Goal: Transaction & Acquisition: Download file/media

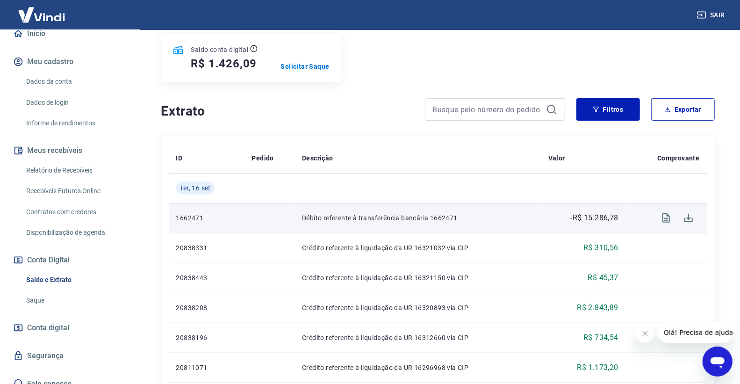
scroll to position [156, 0]
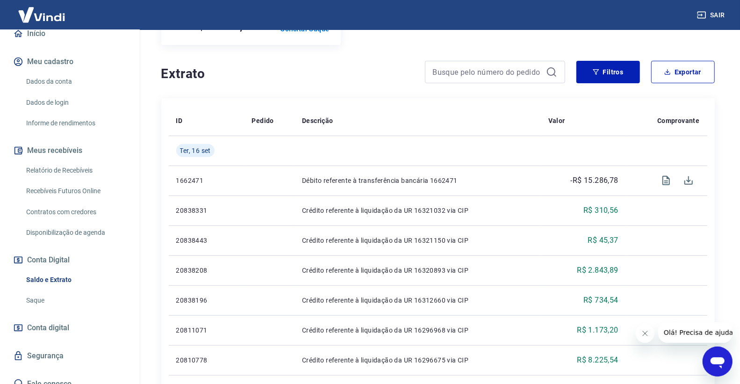
click at [98, 173] on link "Relatório de Recebíveis" at bounding box center [75, 170] width 106 height 19
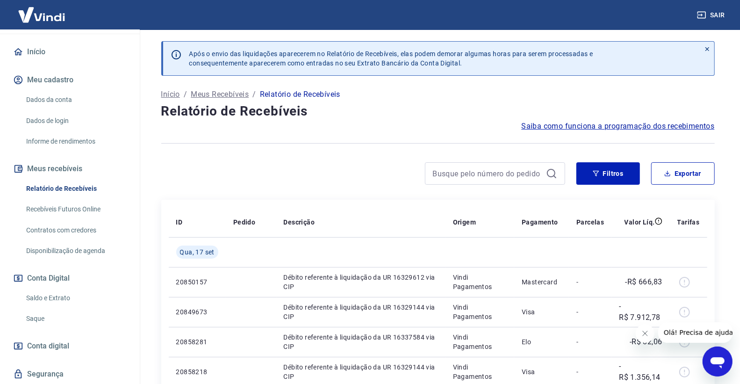
scroll to position [104, 0]
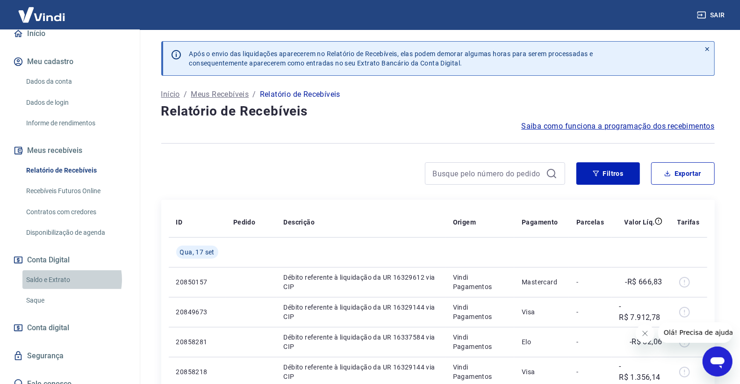
drag, startPoint x: 63, startPoint y: 279, endPoint x: 57, endPoint y: 280, distance: 5.3
click at [61, 280] on link "Saldo e Extrato" at bounding box center [75, 279] width 106 height 19
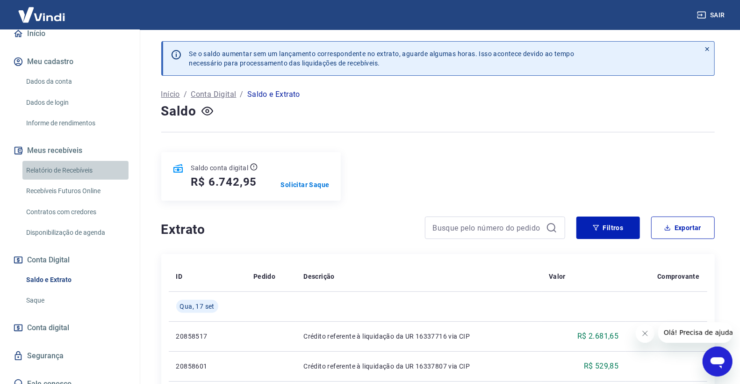
click at [92, 166] on link "Relatório de Recebíveis" at bounding box center [75, 170] width 106 height 19
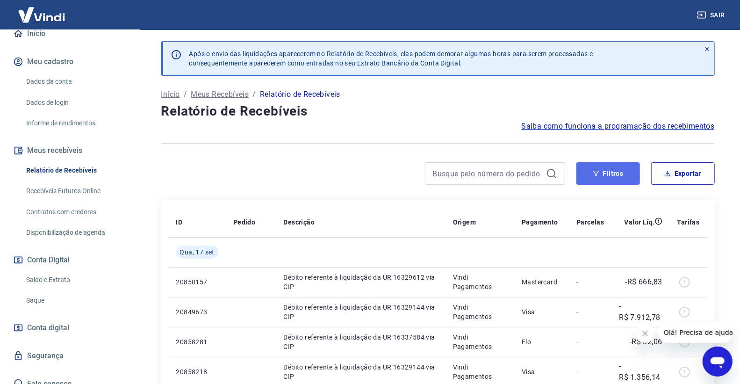
click at [610, 171] on button "Filtros" at bounding box center [608, 173] width 64 height 22
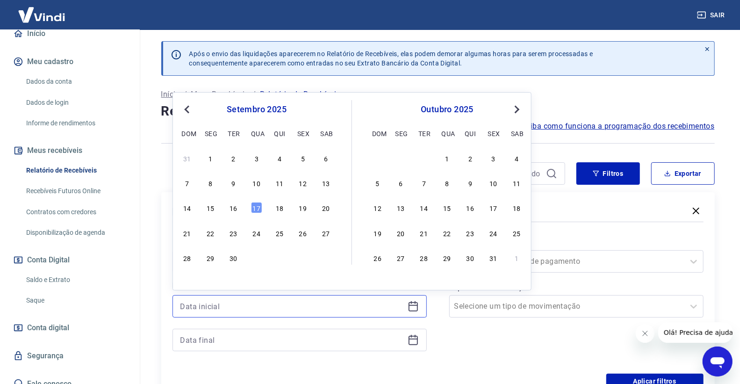
click at [235, 313] on input at bounding box center [291, 306] width 223 height 14
click at [228, 208] on div "16" at bounding box center [233, 207] width 11 height 11
type input "[DATE]"
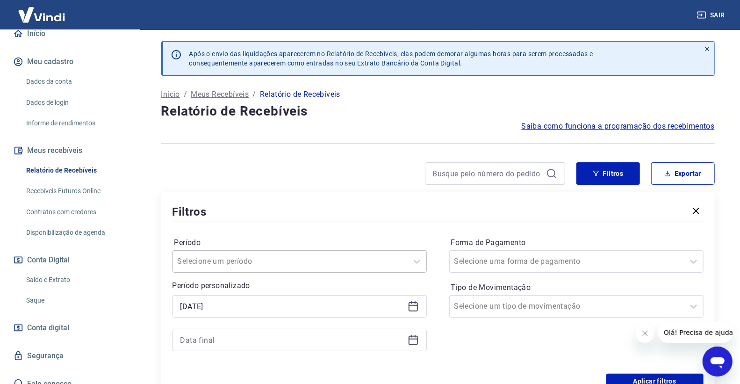
scroll to position [52, 0]
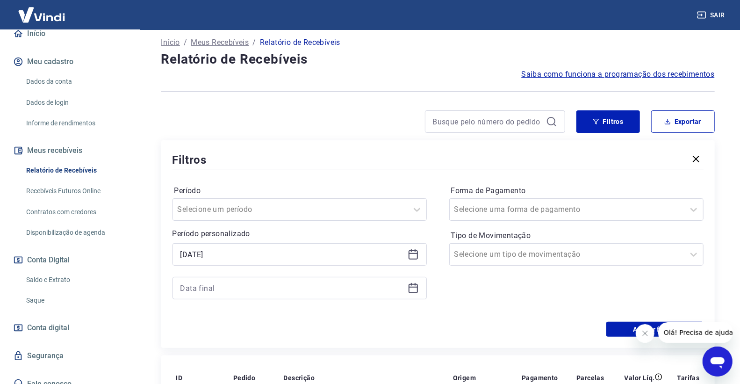
click at [410, 294] on div at bounding box center [299, 288] width 254 height 22
click at [411, 290] on icon at bounding box center [413, 287] width 11 height 11
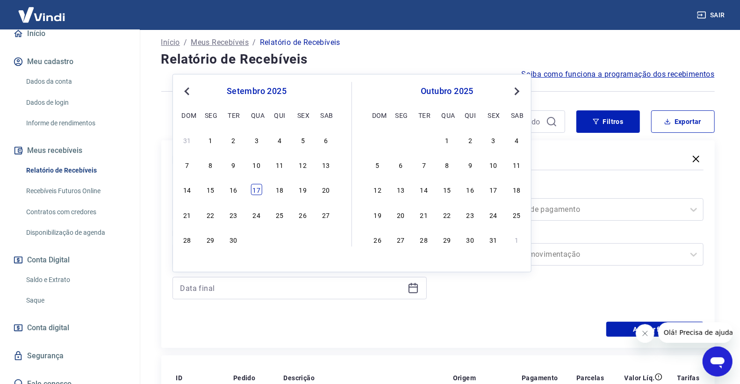
click at [256, 194] on div "17" at bounding box center [256, 189] width 11 height 11
type input "[DATE]"
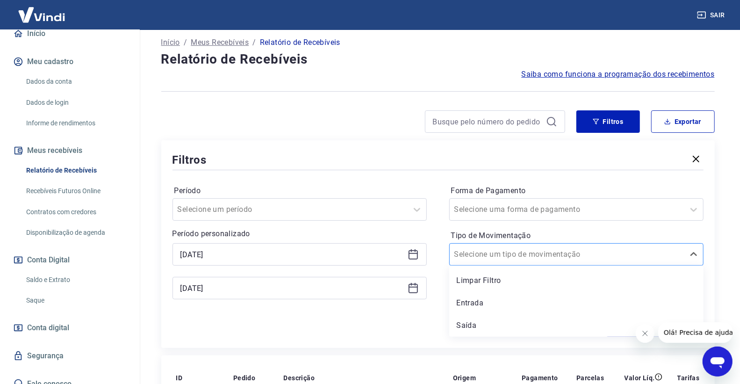
click at [524, 255] on input "Tipo de Movimentação" at bounding box center [501, 254] width 94 height 11
click at [514, 294] on div "Entrada" at bounding box center [576, 303] width 254 height 19
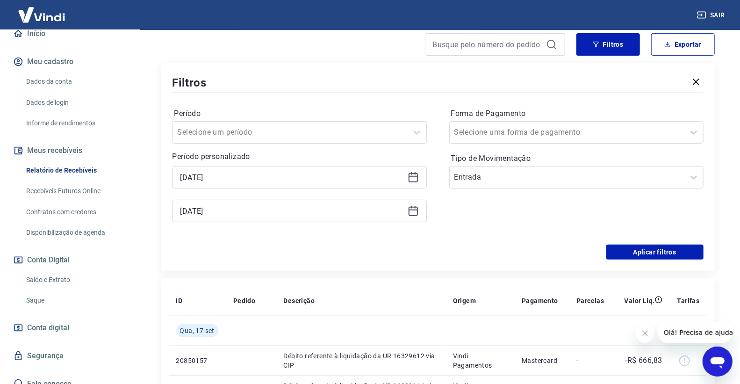
scroll to position [156, 0]
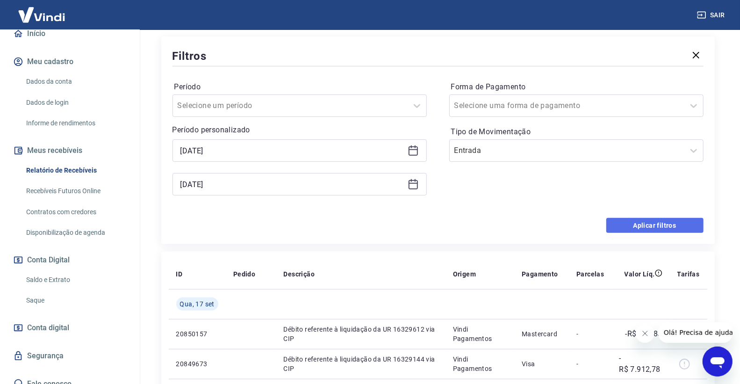
click at [620, 223] on button "Aplicar filtros" at bounding box center [654, 225] width 97 height 15
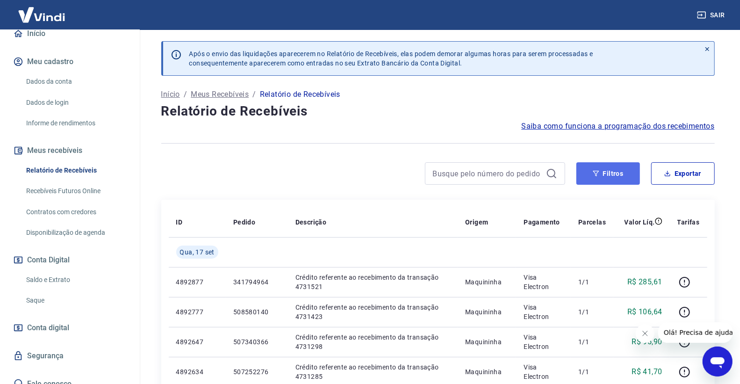
click at [617, 178] on button "Filtros" at bounding box center [608, 173] width 64 height 22
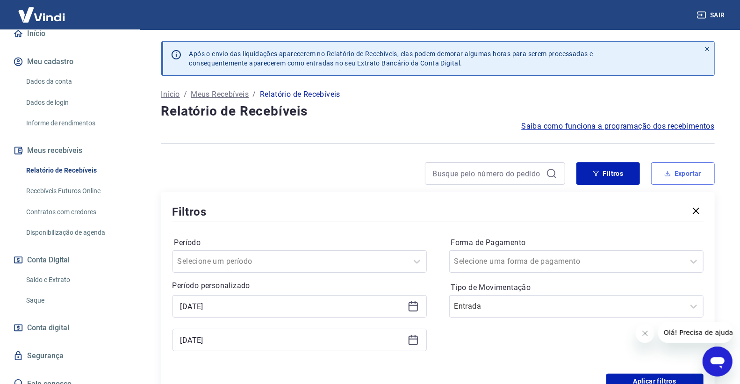
click at [677, 181] on button "Exportar" at bounding box center [683, 173] width 64 height 22
type input "[DATE]"
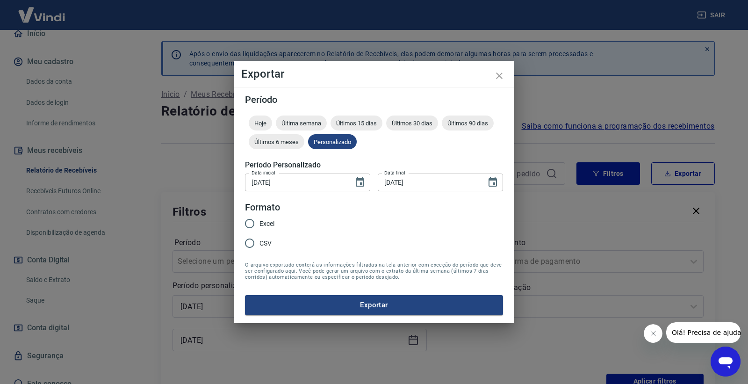
drag, startPoint x: 258, startPoint y: 217, endPoint x: 273, endPoint y: 221, distance: 14.6
click at [259, 217] on input "Excel" at bounding box center [250, 224] width 20 height 20
radio input "true"
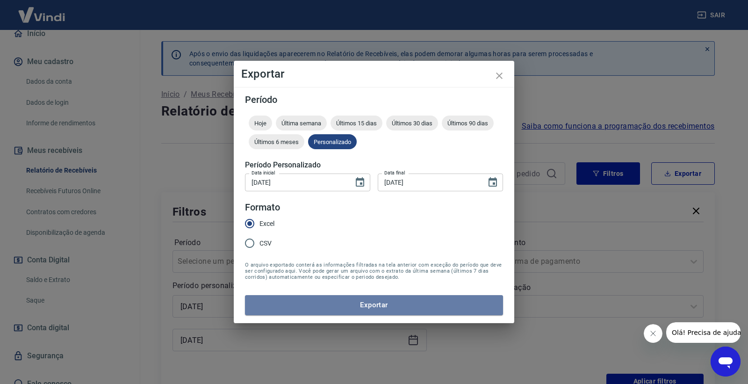
drag, startPoint x: 317, startPoint y: 300, endPoint x: 322, endPoint y: 298, distance: 5.0
click at [318, 300] on button "Exportar" at bounding box center [374, 305] width 258 height 20
